Goal: Task Accomplishment & Management: Complete application form

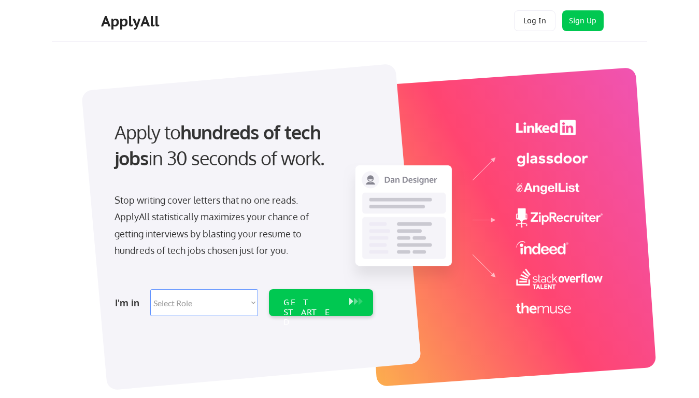
click at [349, 199] on div "Apply to hundreds of tech jobs in 30 seconds of work. Stop writing cover letter…" at bounding box center [242, 215] width 289 height 212
click at [353, 221] on div "Apply to hundreds of tech jobs in 30 seconds of work. Stop writing cover letter…" at bounding box center [242, 215] width 289 height 212
click at [242, 214] on div "Stop writing cover letters that no one reads. ApplyAll statistically maximizes …" at bounding box center [220, 225] width 213 height 67
click at [241, 154] on div "Apply to hundreds of tech jobs in 30 seconds of work." at bounding box center [241, 145] width 254 height 52
click at [221, 227] on div "Stop writing cover letters that no one reads. ApplyAll statistically maximizes …" at bounding box center [220, 225] width 213 height 67
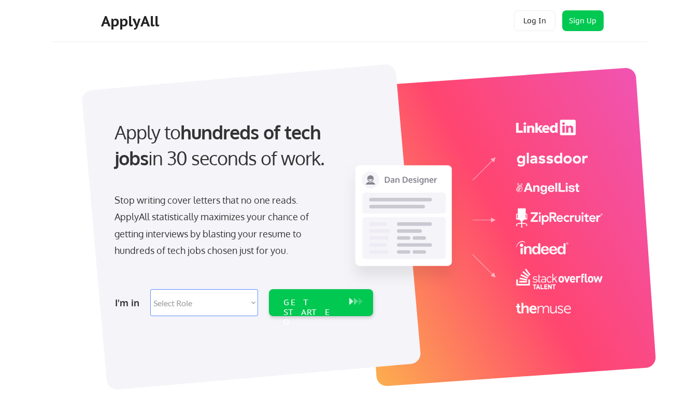
click at [242, 302] on select "Select Role Software Engineering Product Management Customer Success Sales UI/U…" at bounding box center [204, 302] width 108 height 27
click at [129, 302] on div "I'm in" at bounding box center [129, 302] width 29 height 17
click at [204, 302] on select "Select Role Software Engineering Product Management Customer Success Sales UI/U…" at bounding box center [204, 302] width 108 height 27
click at [321, 302] on div "GET STARTED" at bounding box center [310, 312] width 55 height 30
click at [311, 302] on div "GET STARTED" at bounding box center [310, 312] width 55 height 30
